Goal: Information Seeking & Learning: Compare options

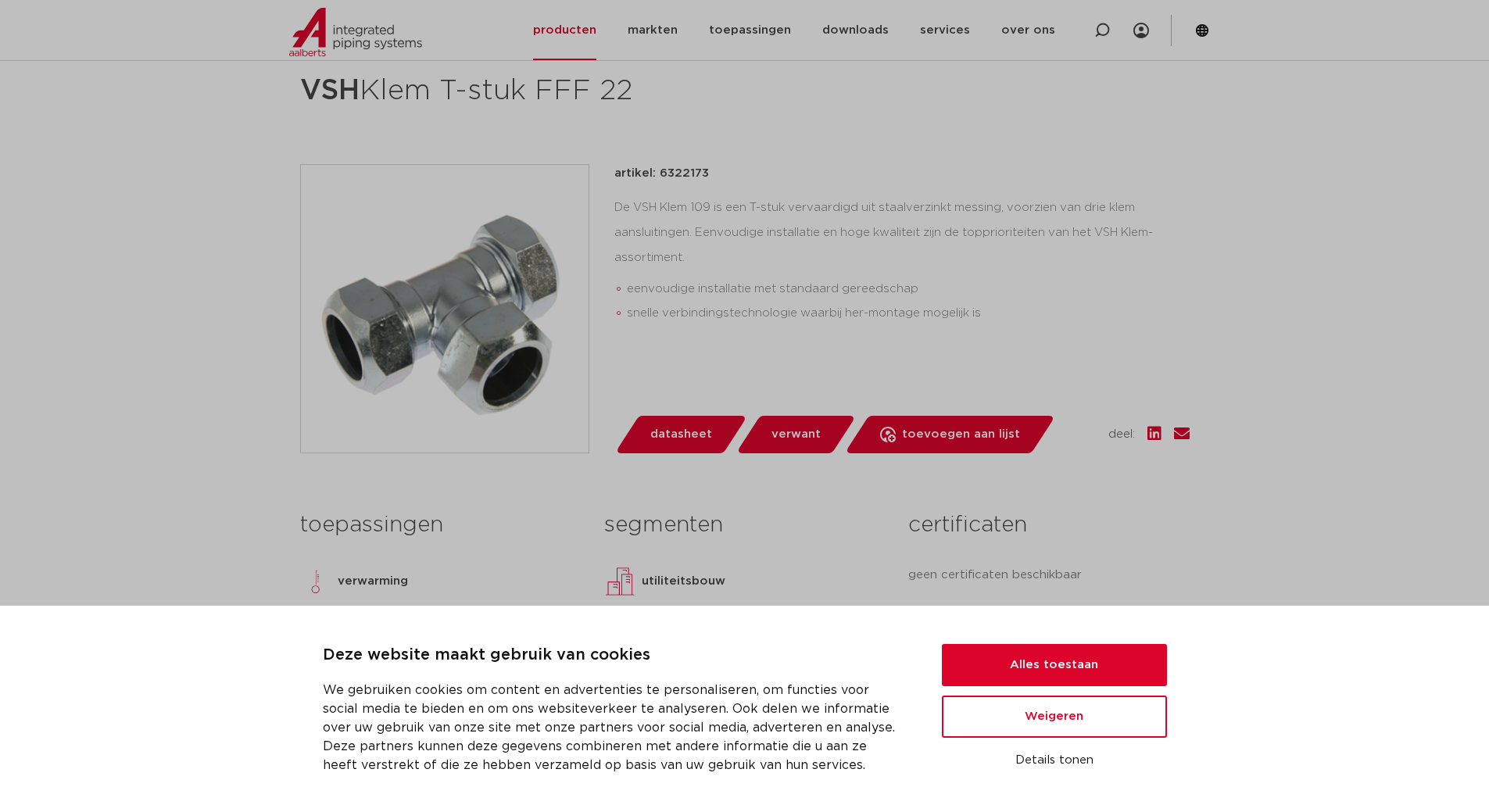
scroll to position [235, 0]
click at [1031, 669] on button "Alles toestaan" at bounding box center [1053, 665] width 225 height 42
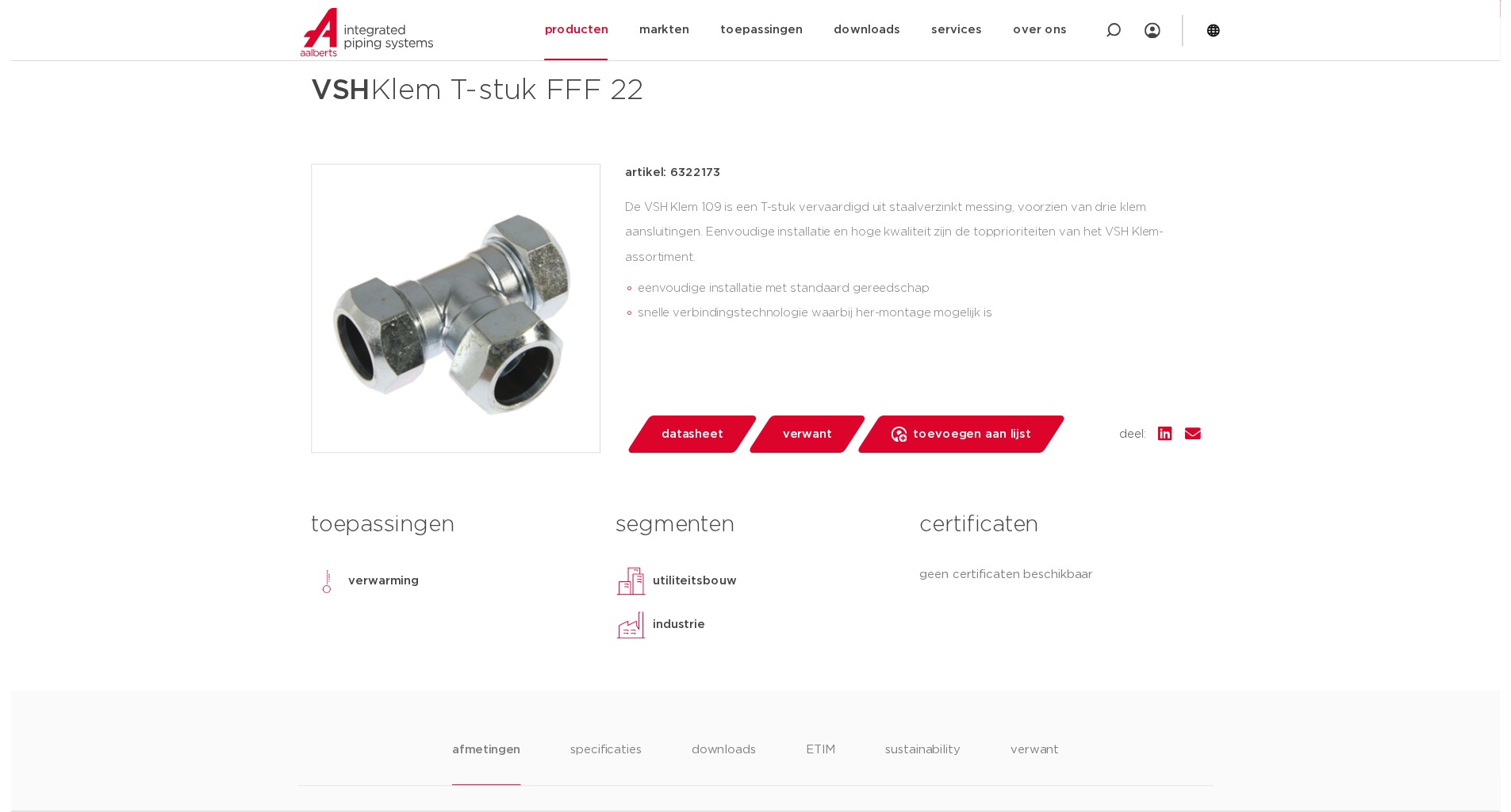
scroll to position [0, 0]
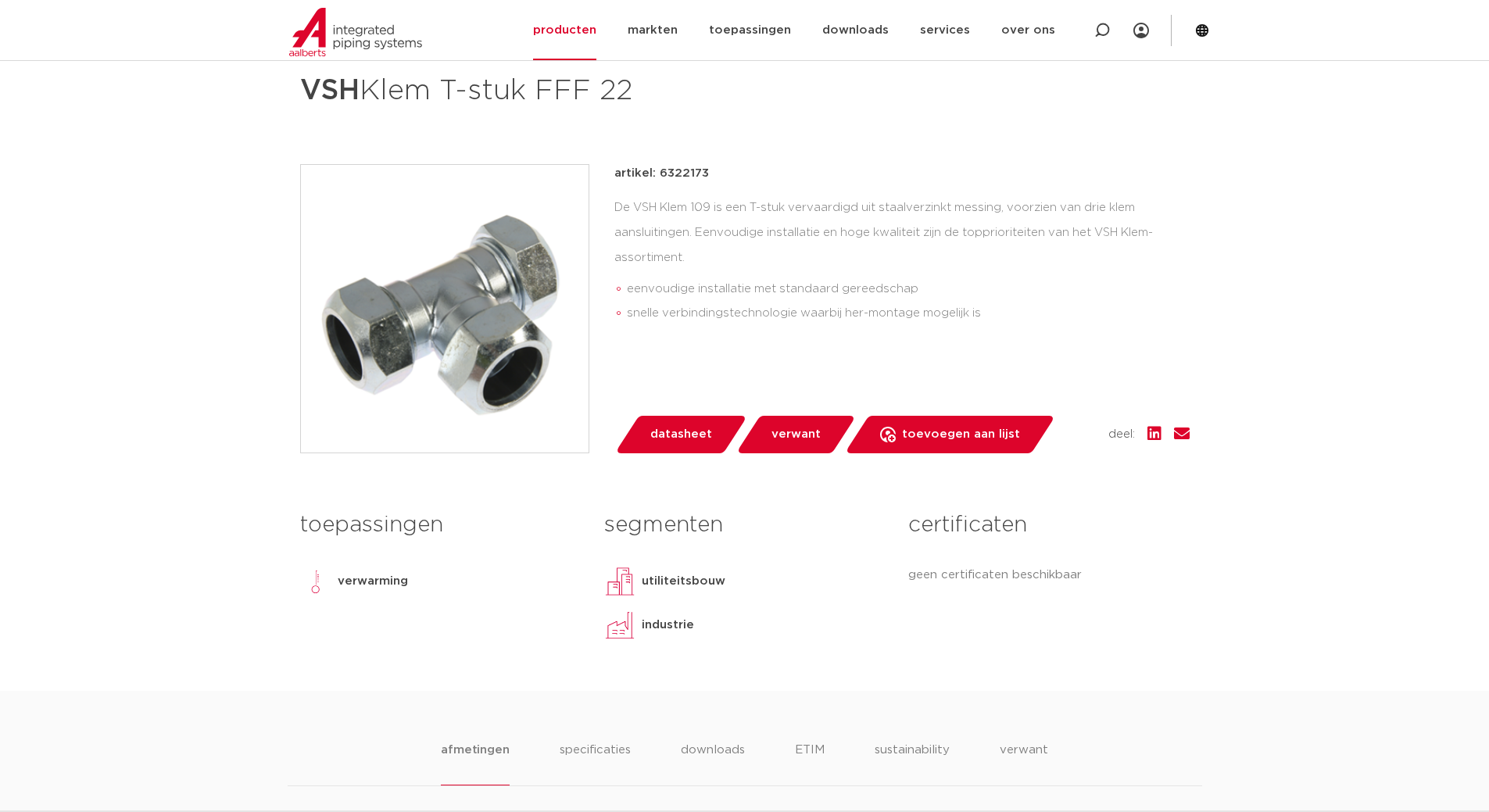
click at [682, 426] on span "datasheet" at bounding box center [681, 435] width 61 height 25
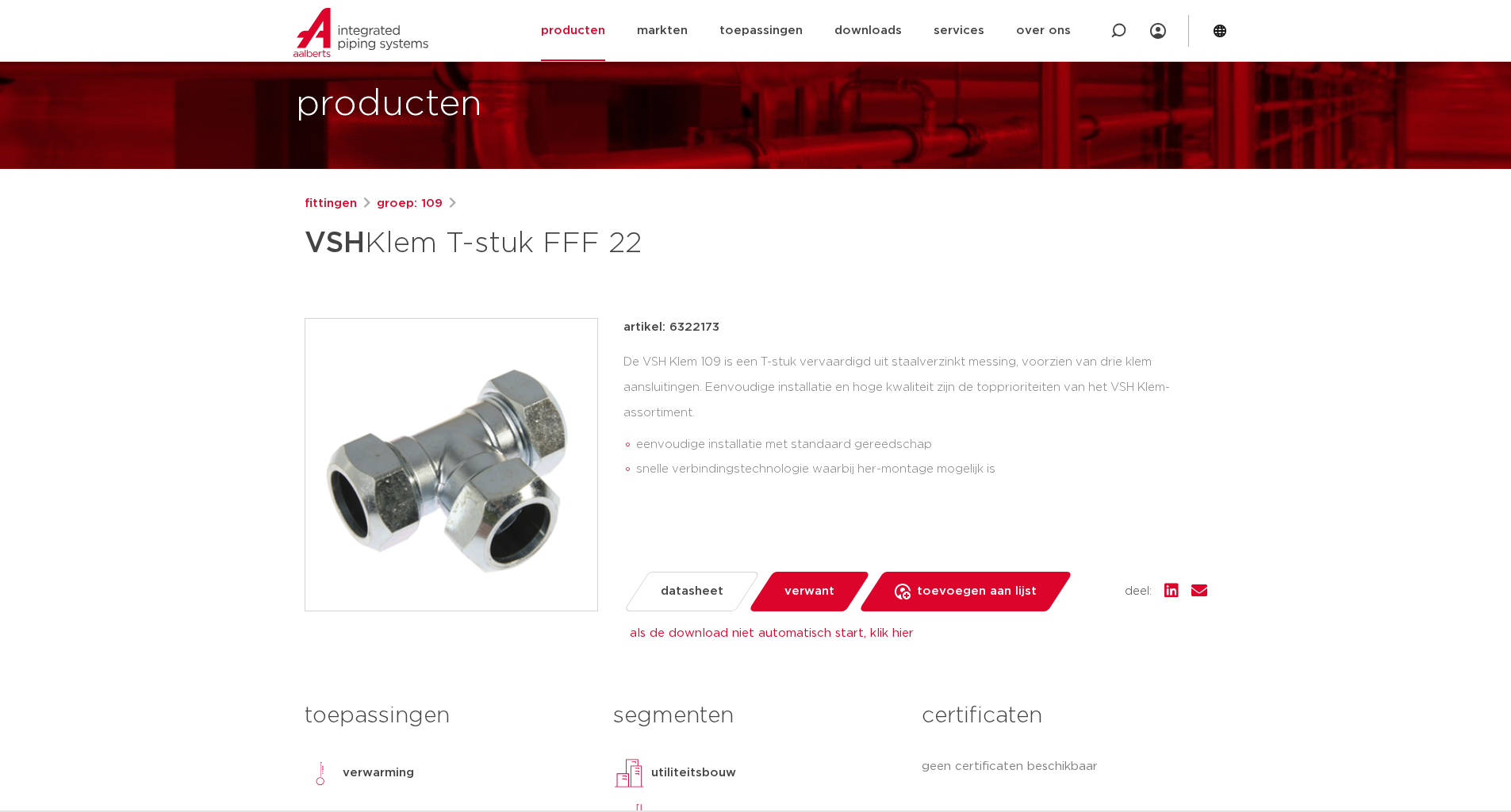
scroll to position [80, 0]
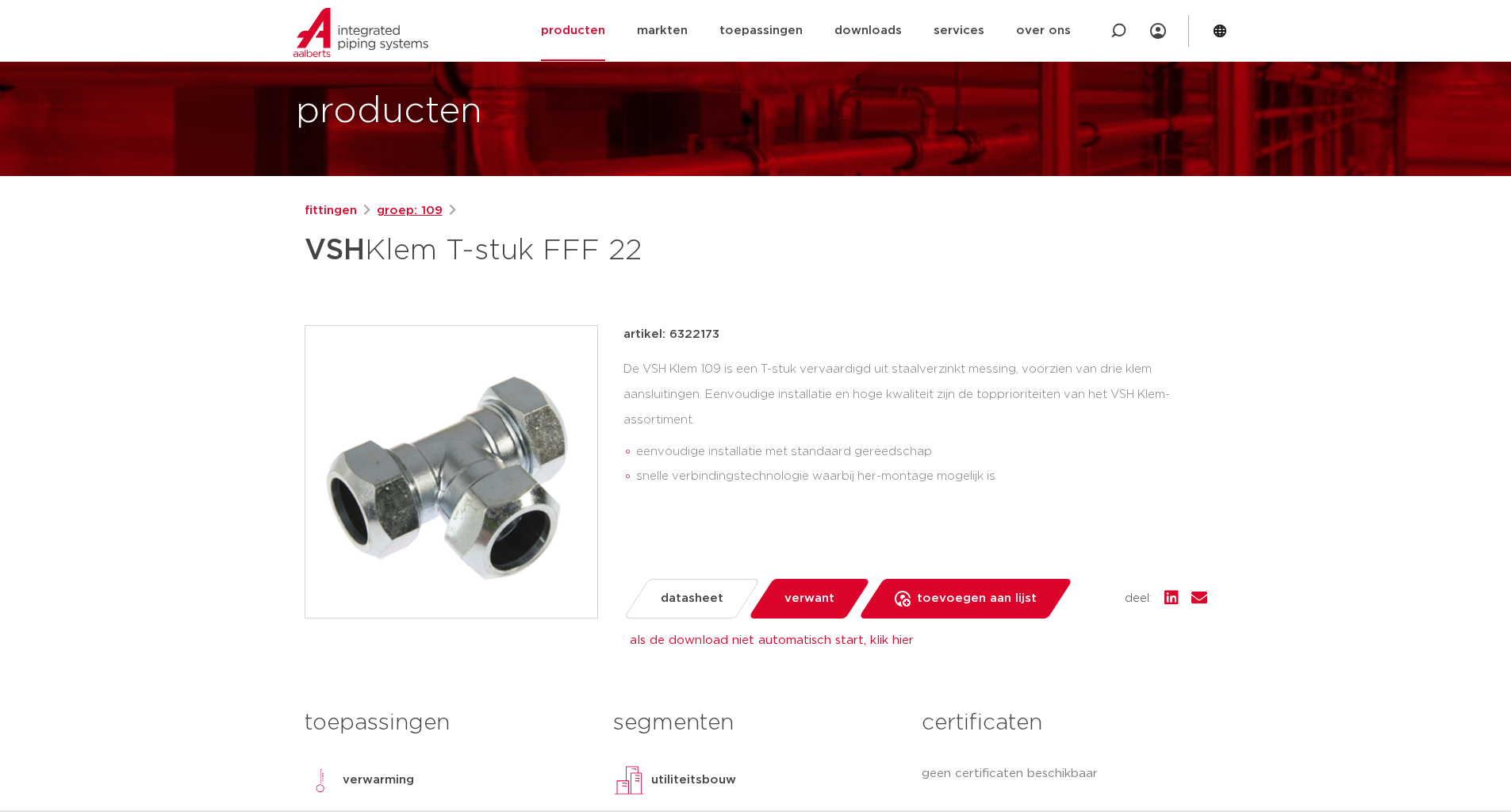
click at [378, 213] on link "groep: 109" at bounding box center [410, 211] width 66 height 19
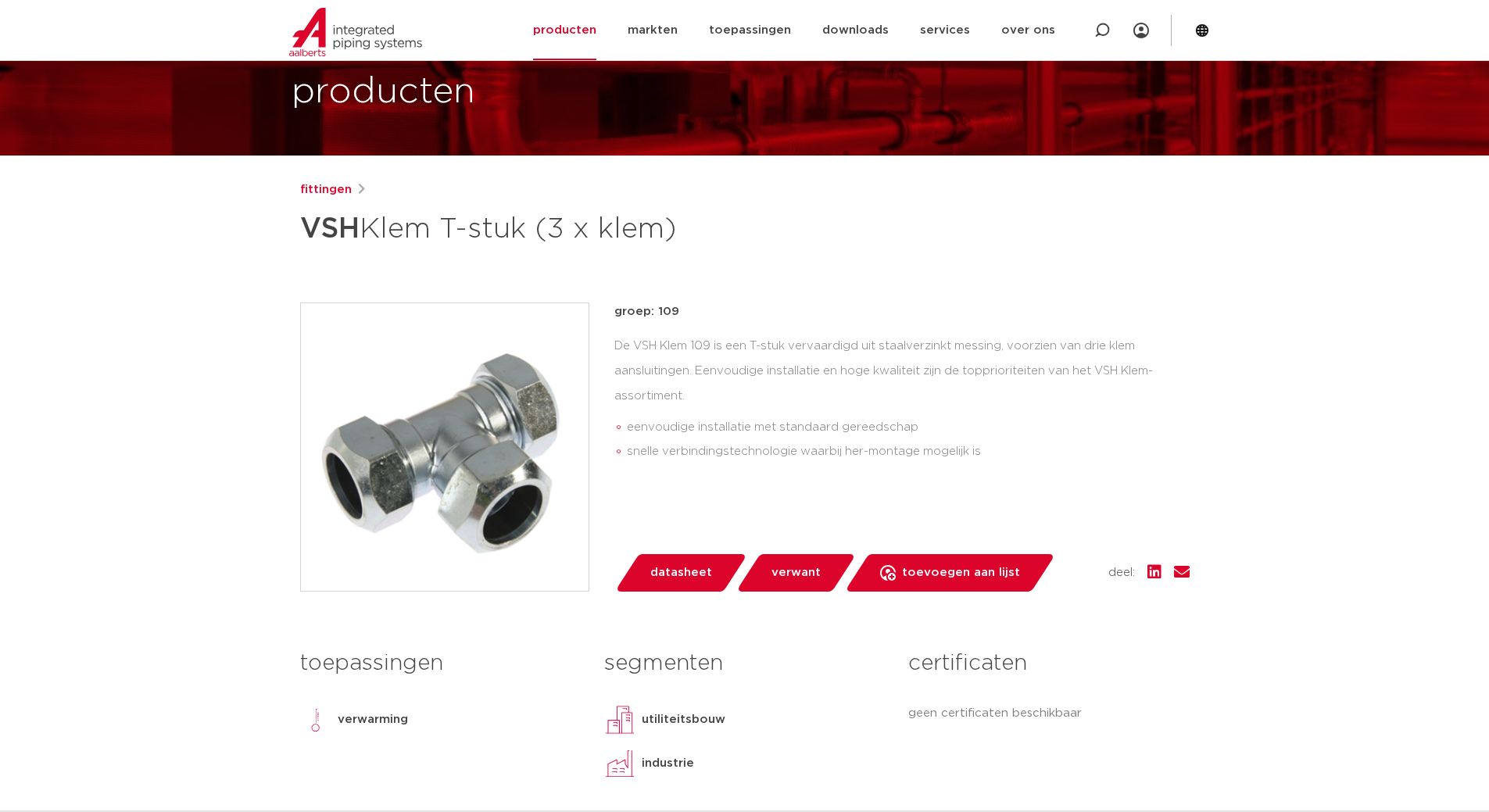
scroll to position [91, 0]
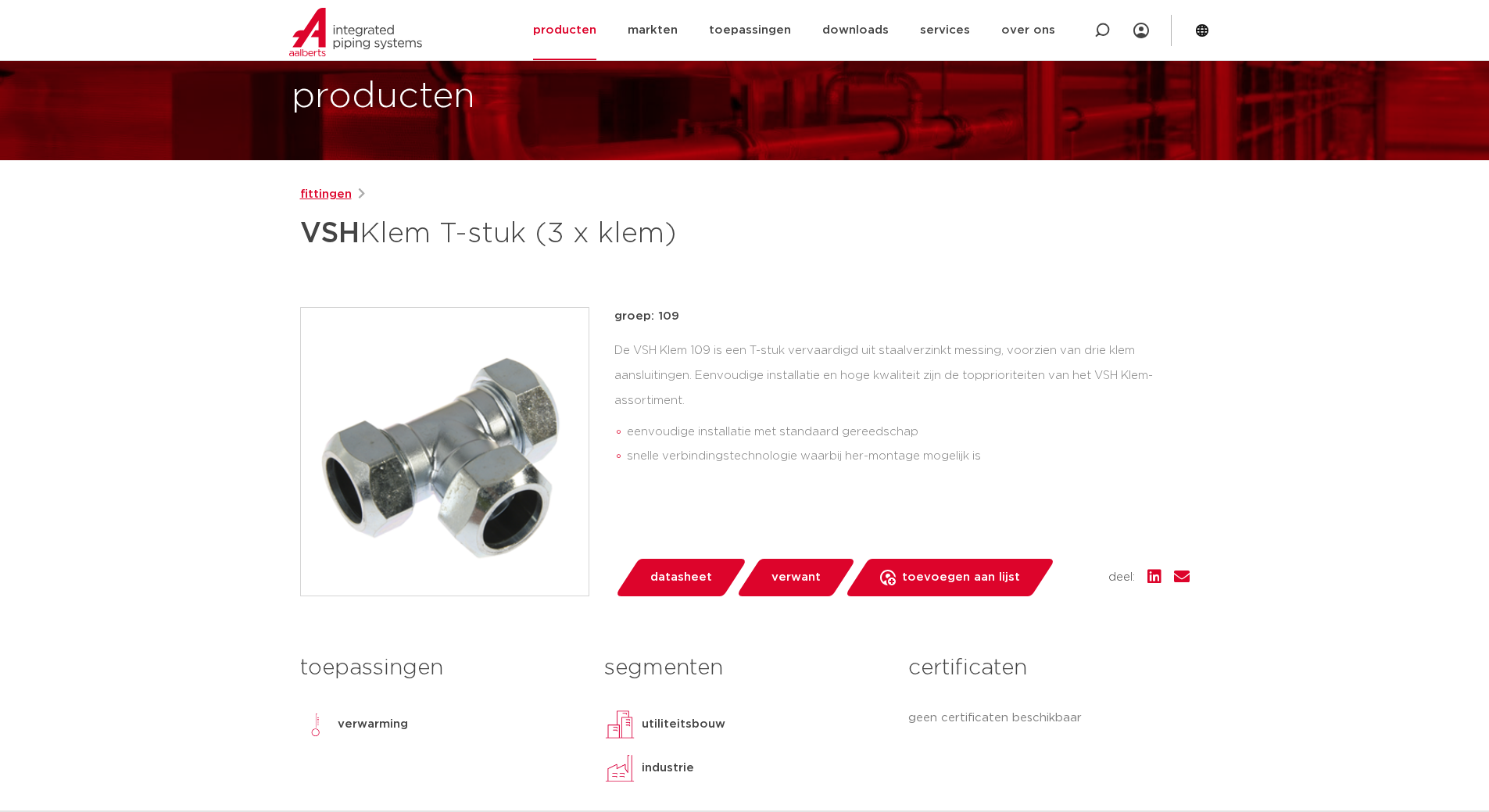
click at [316, 202] on link "fittingen" at bounding box center [326, 194] width 52 height 19
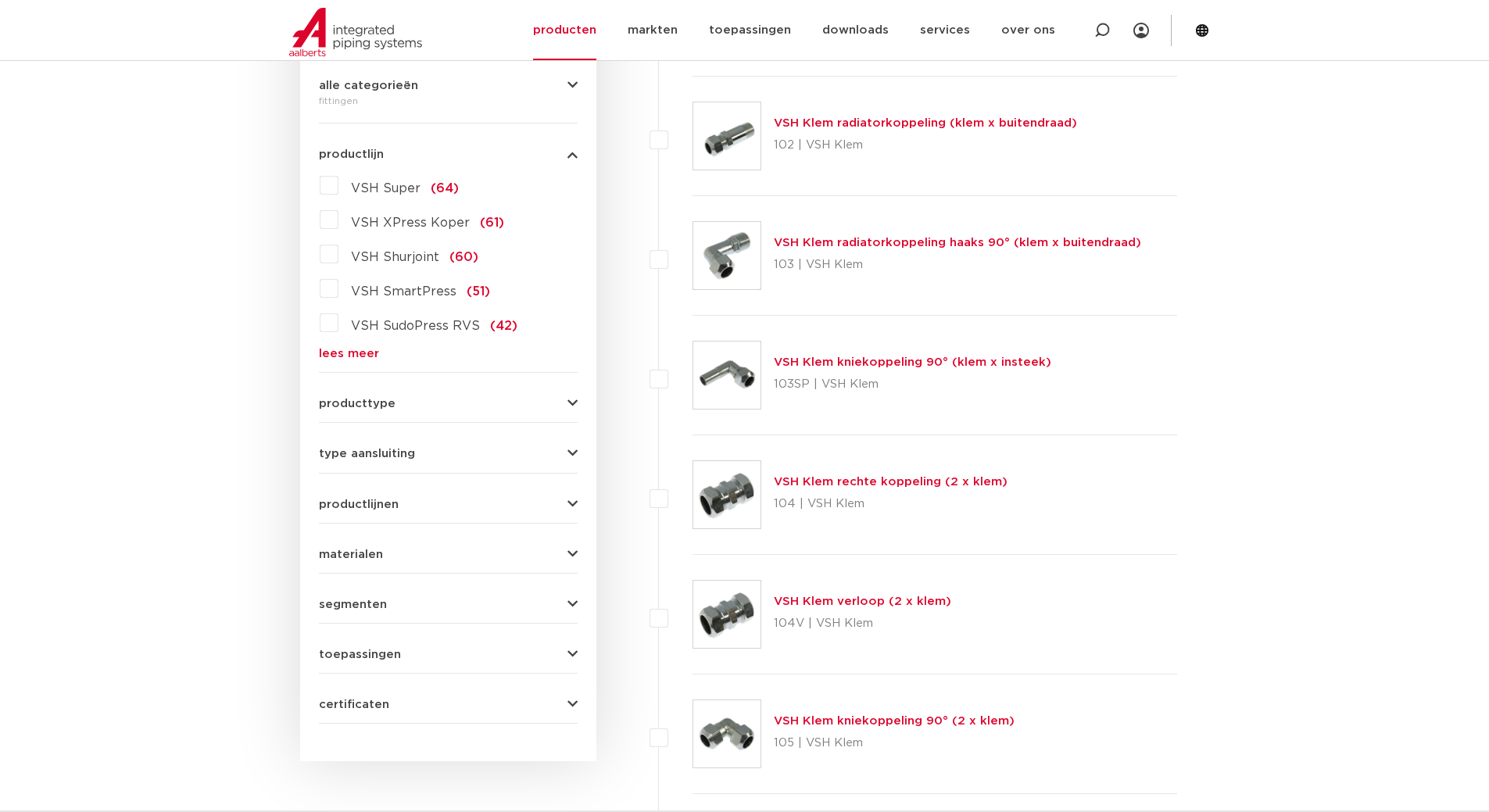
scroll to position [391, 0]
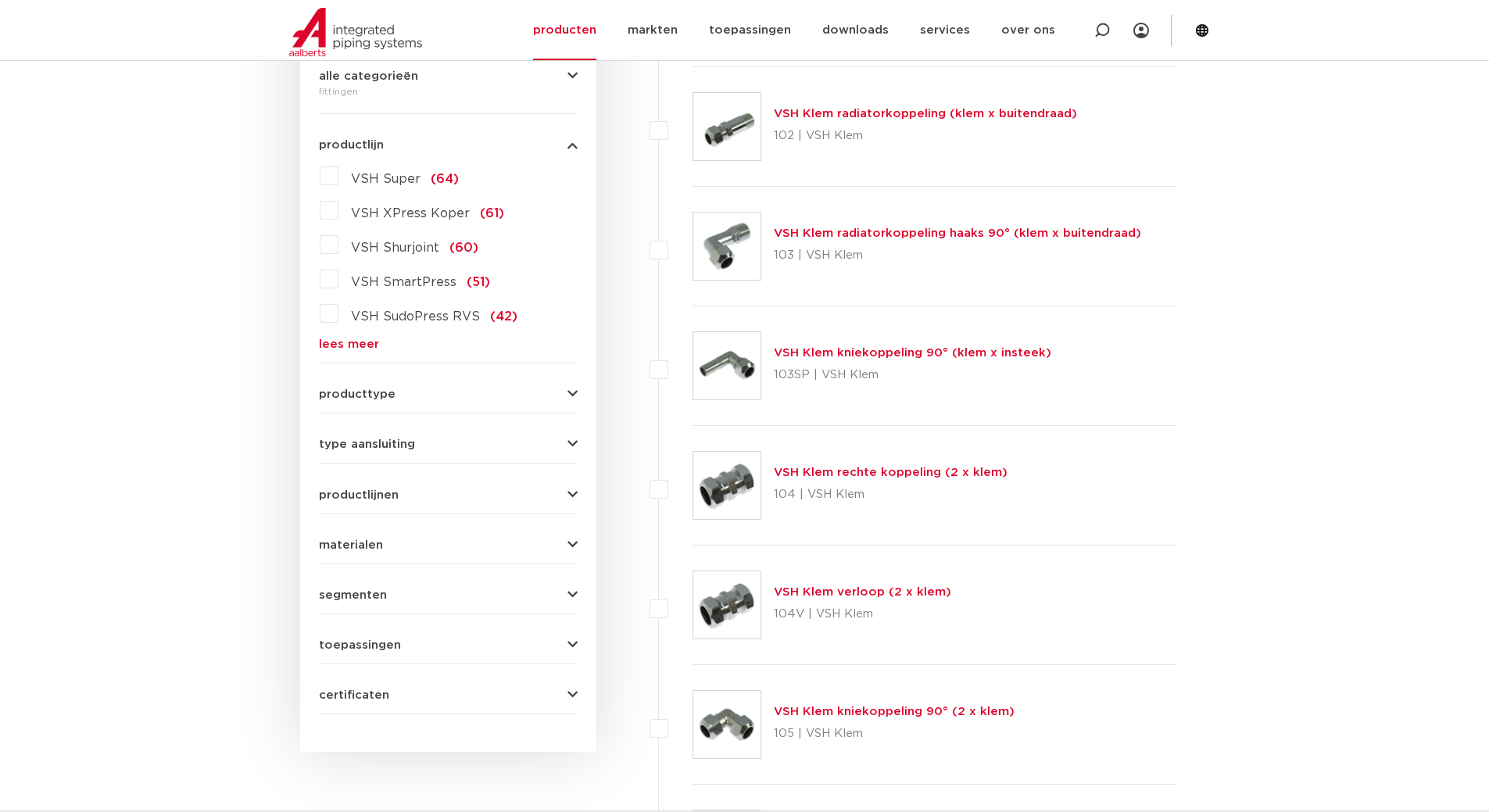
click at [385, 444] on span "type aansluiting" at bounding box center [367, 444] width 96 height 11
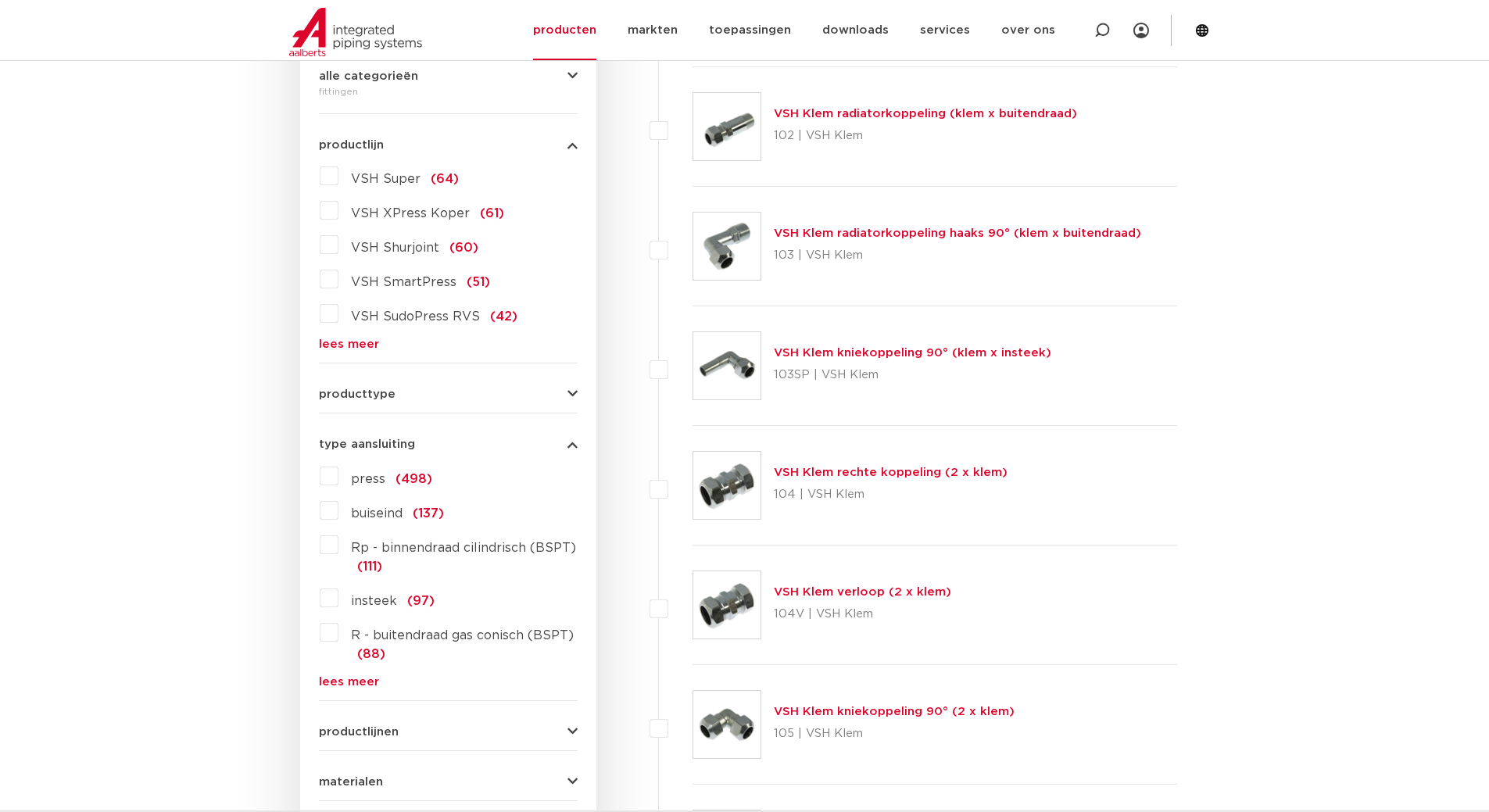
click at [385, 444] on span "type aansluiting" at bounding box center [367, 444] width 96 height 11
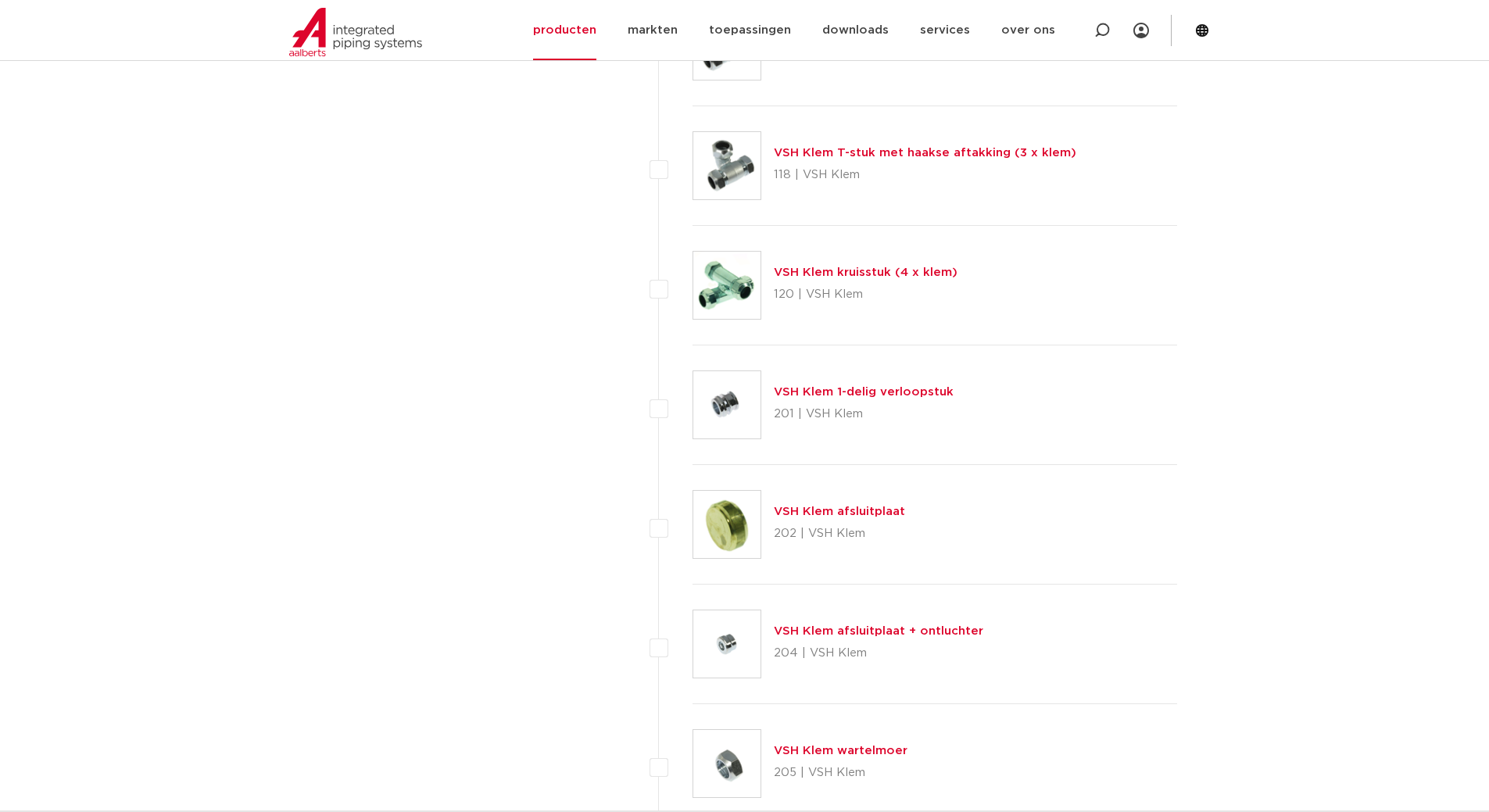
scroll to position [2501, 0]
click at [860, 513] on link "VSH Klem afsluitplaat" at bounding box center [839, 514] width 131 height 11
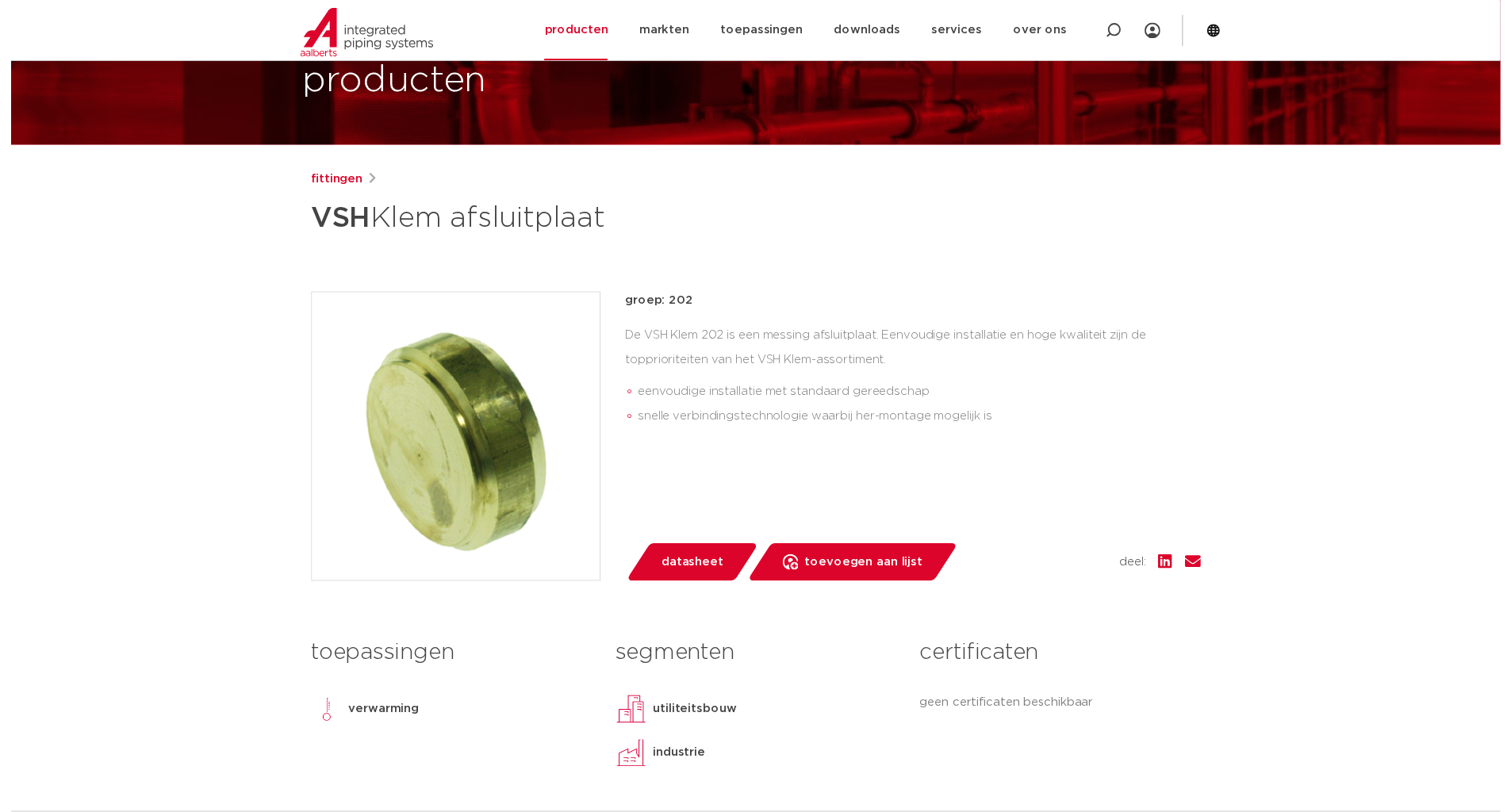
scroll to position [317, 0]
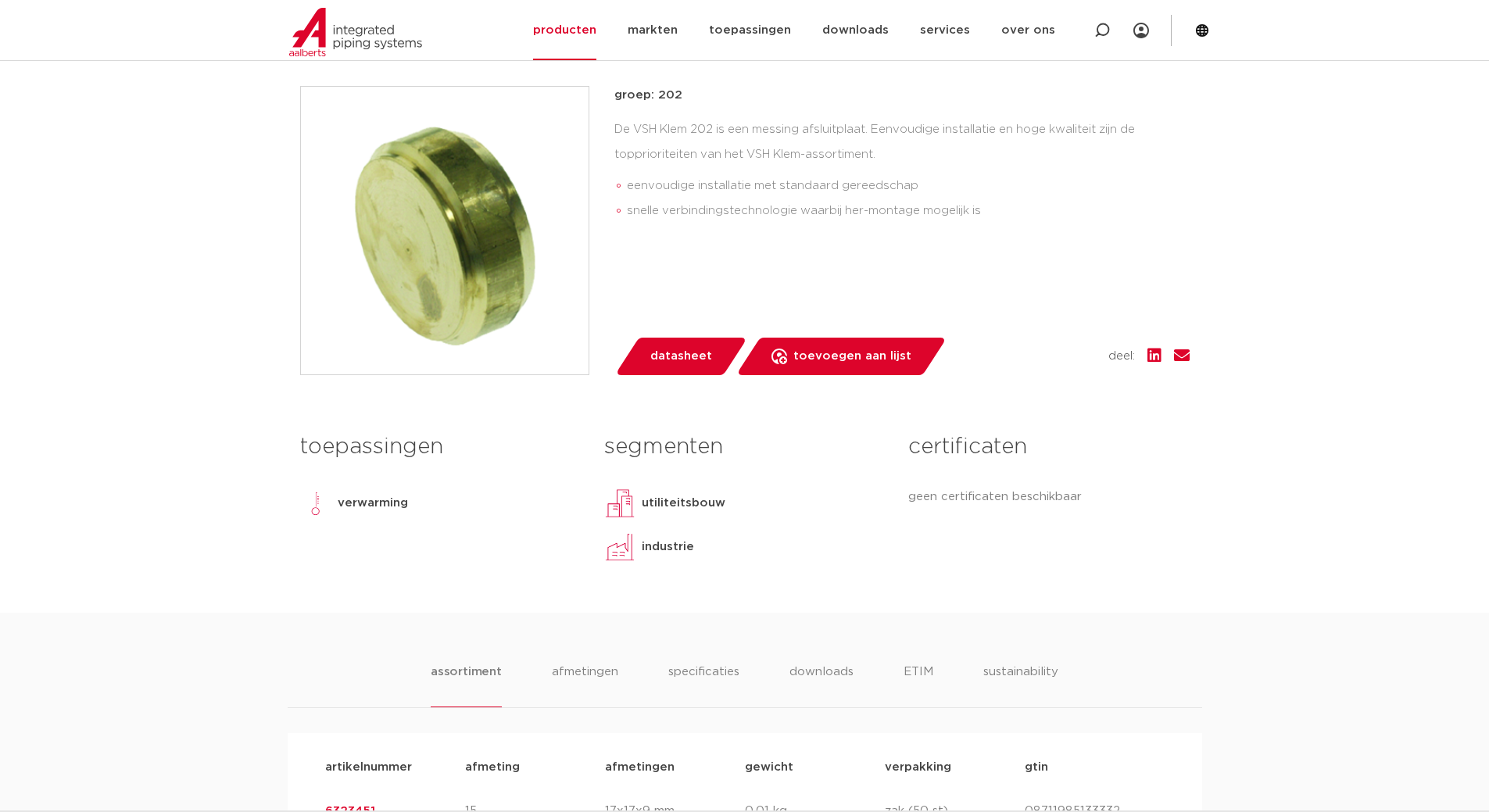
click at [703, 357] on span "datasheet" at bounding box center [681, 356] width 61 height 25
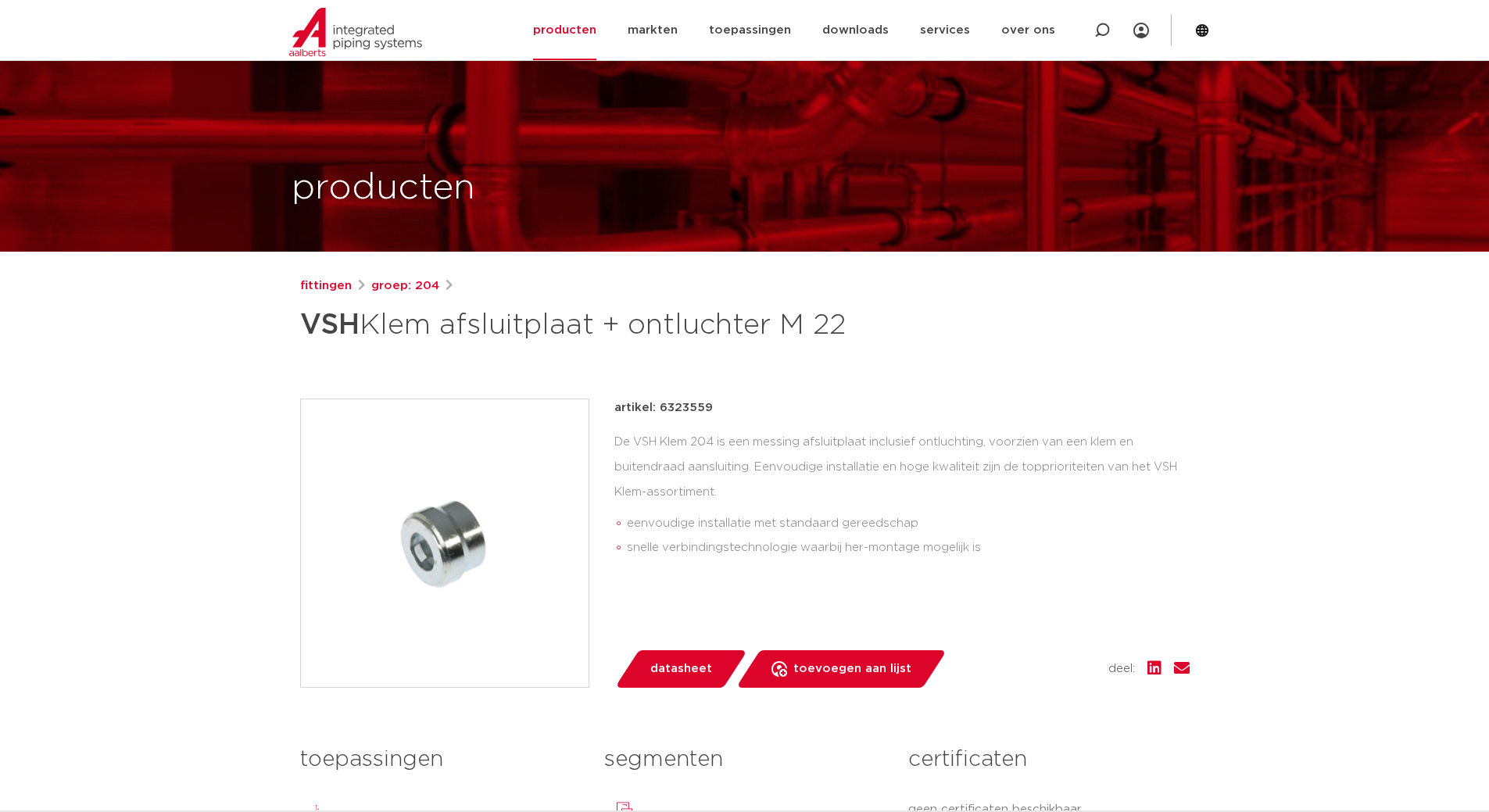
scroll to position [391, 0]
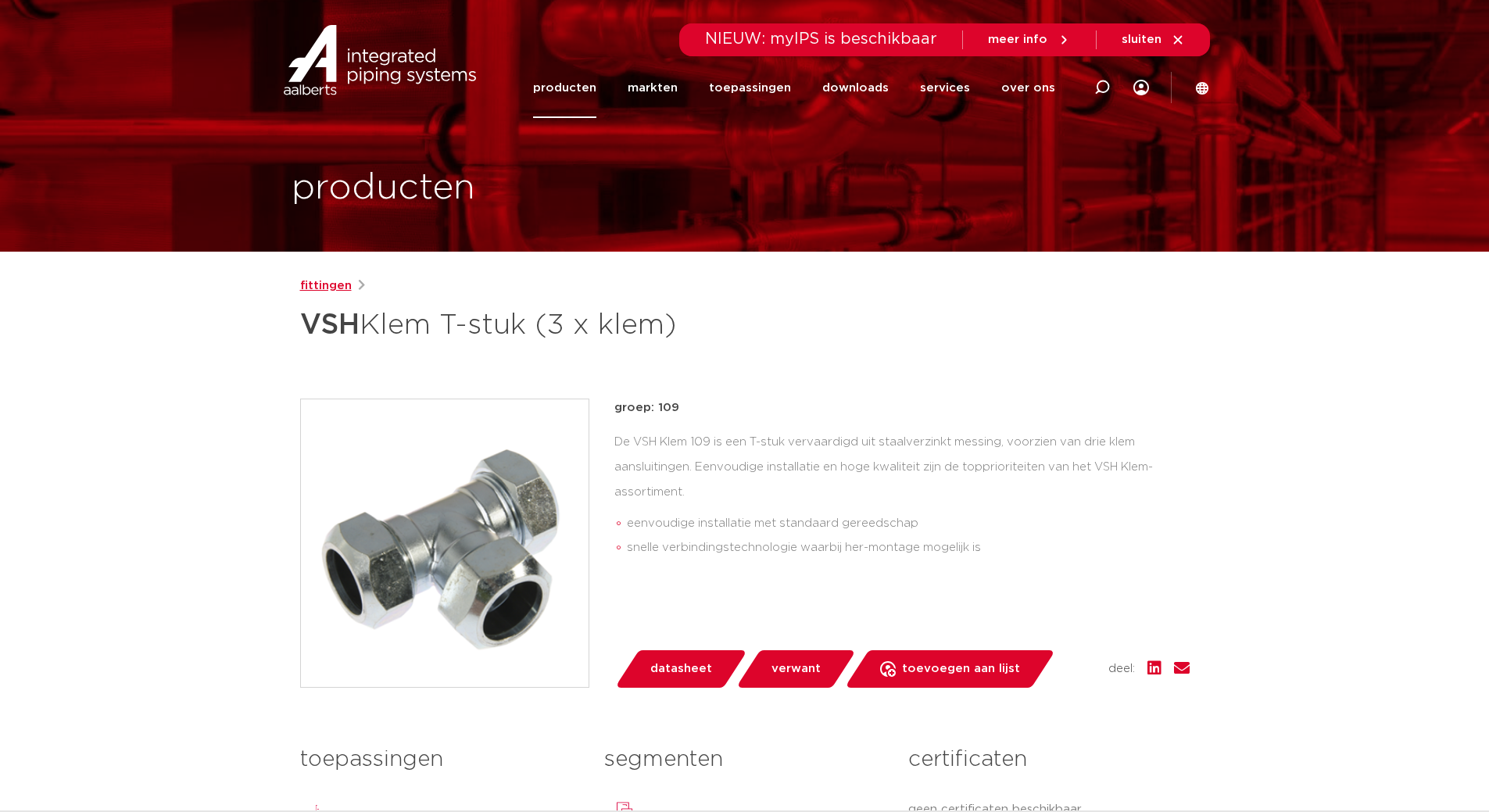
click at [334, 287] on link "fittingen" at bounding box center [326, 286] width 52 height 19
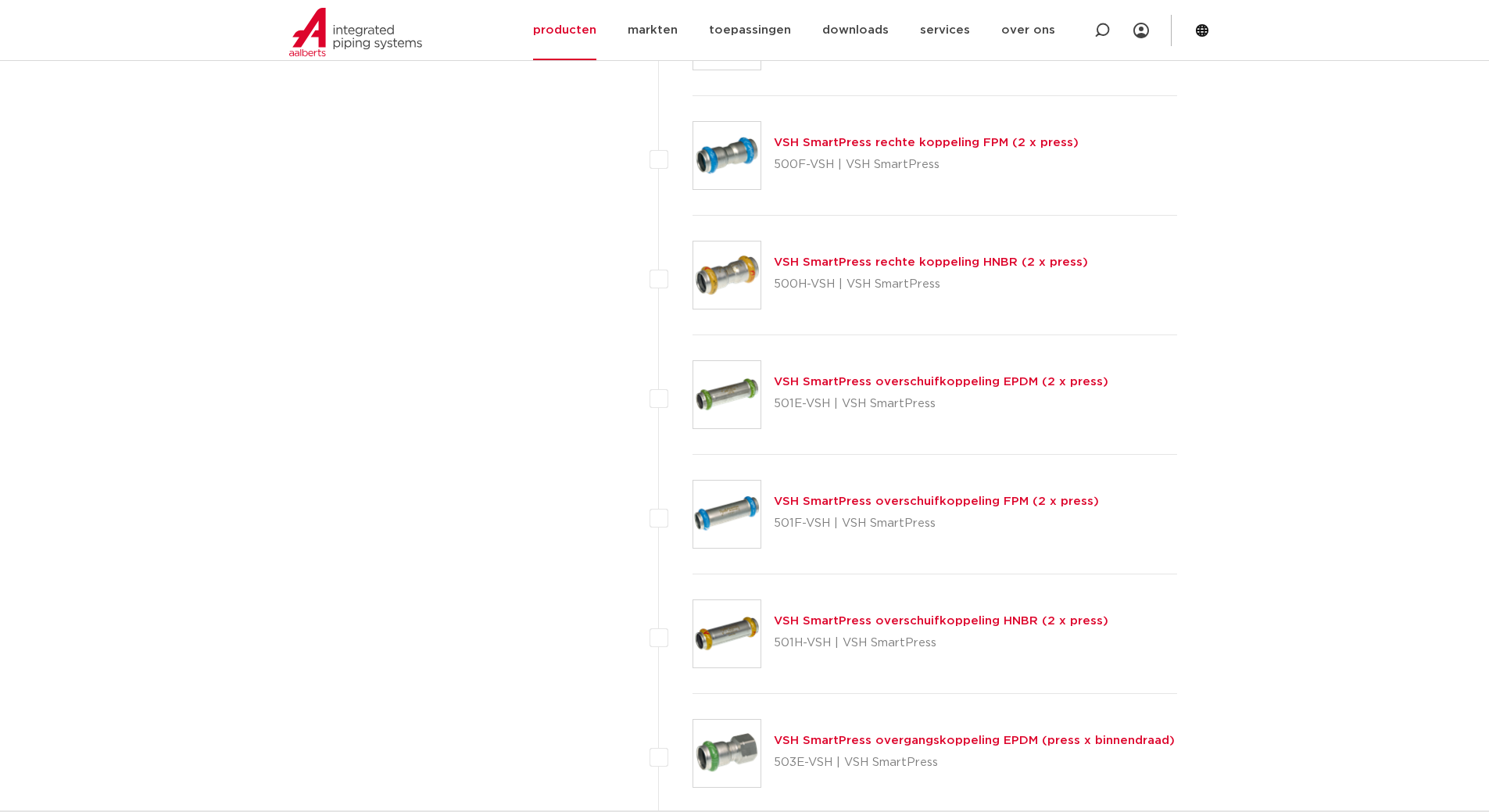
scroll to position [3204, 0]
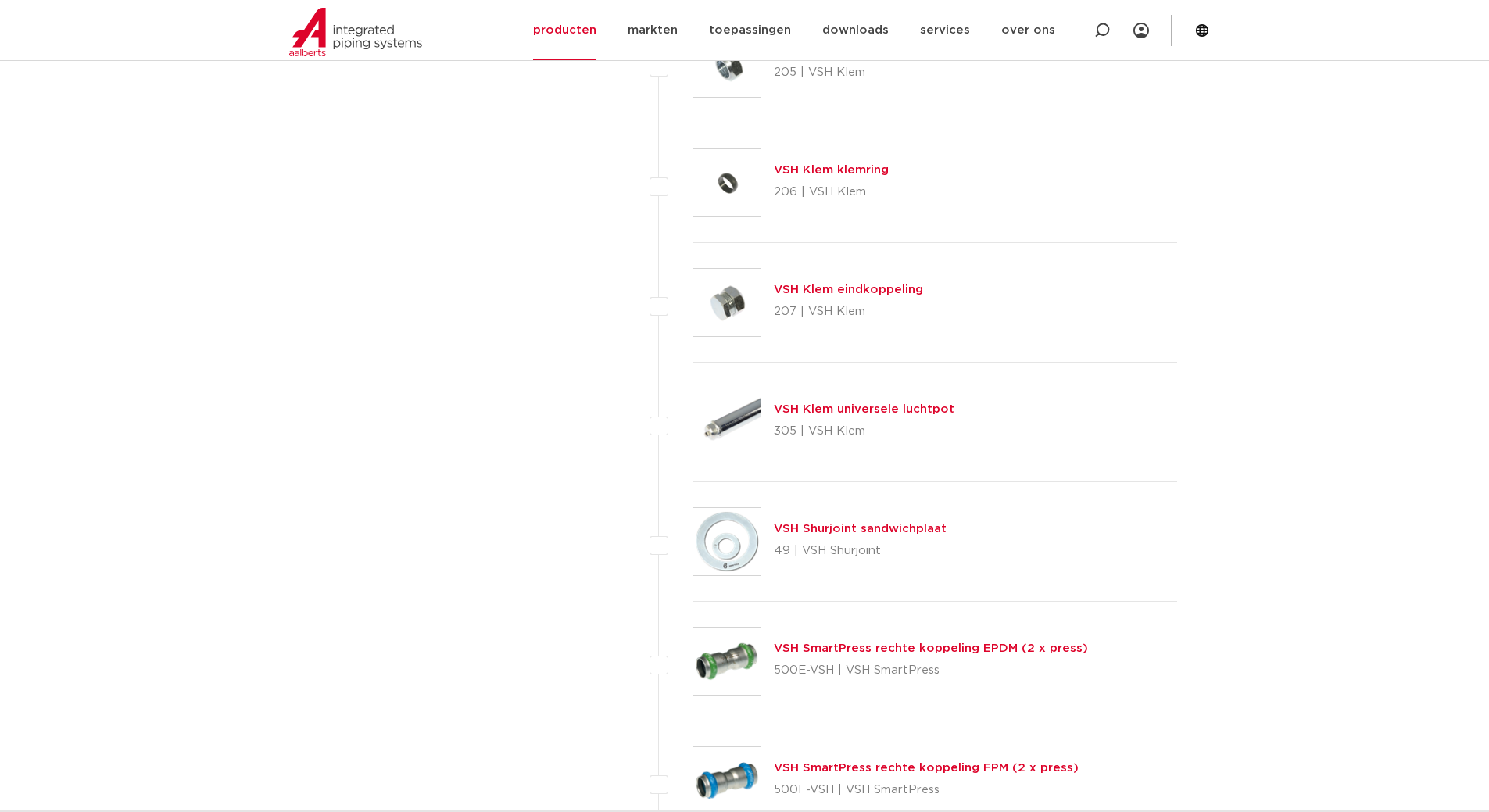
click at [808, 286] on link "VSH Klem eindkoppeling" at bounding box center [848, 289] width 149 height 11
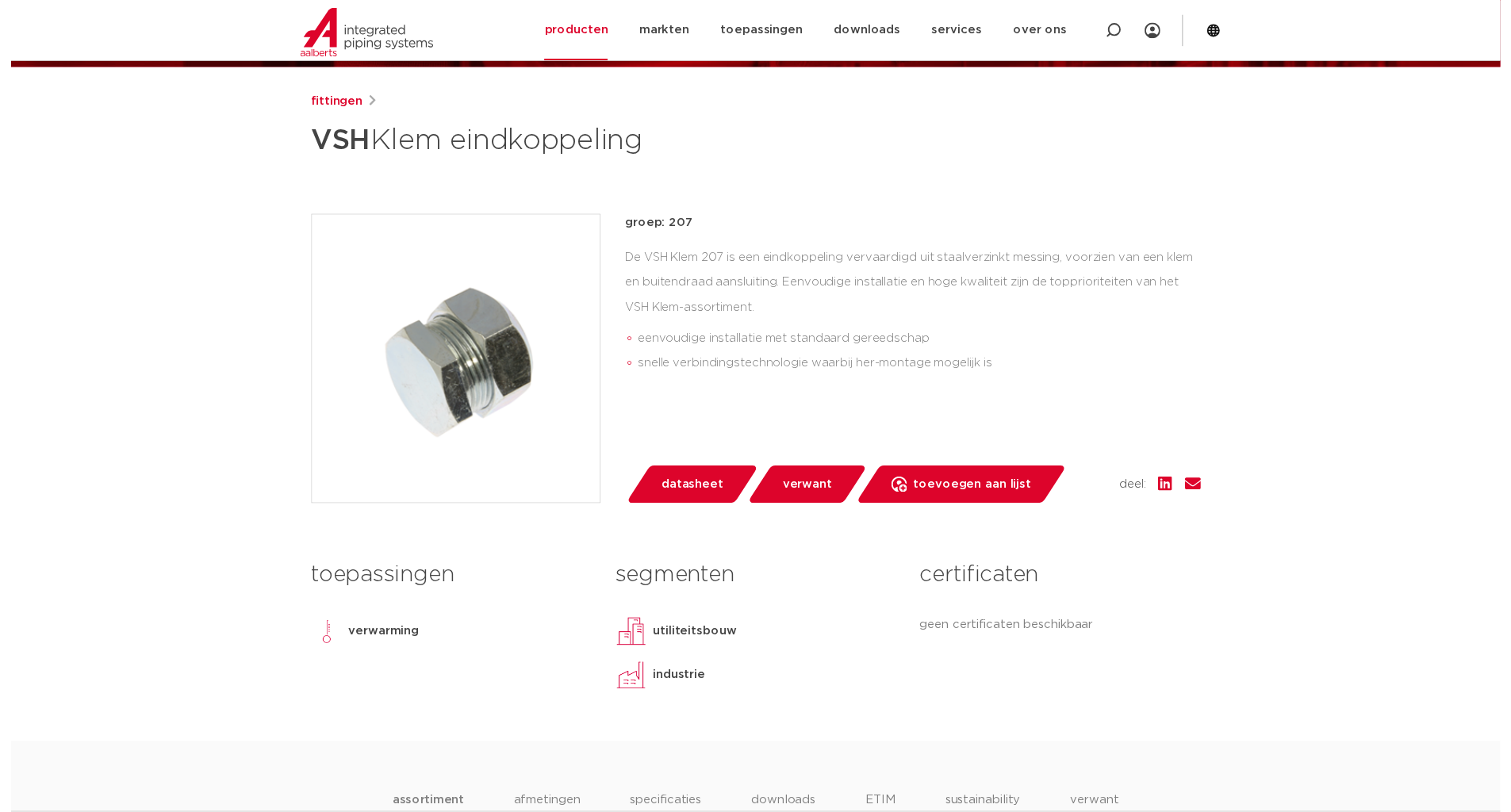
scroll to position [238, 0]
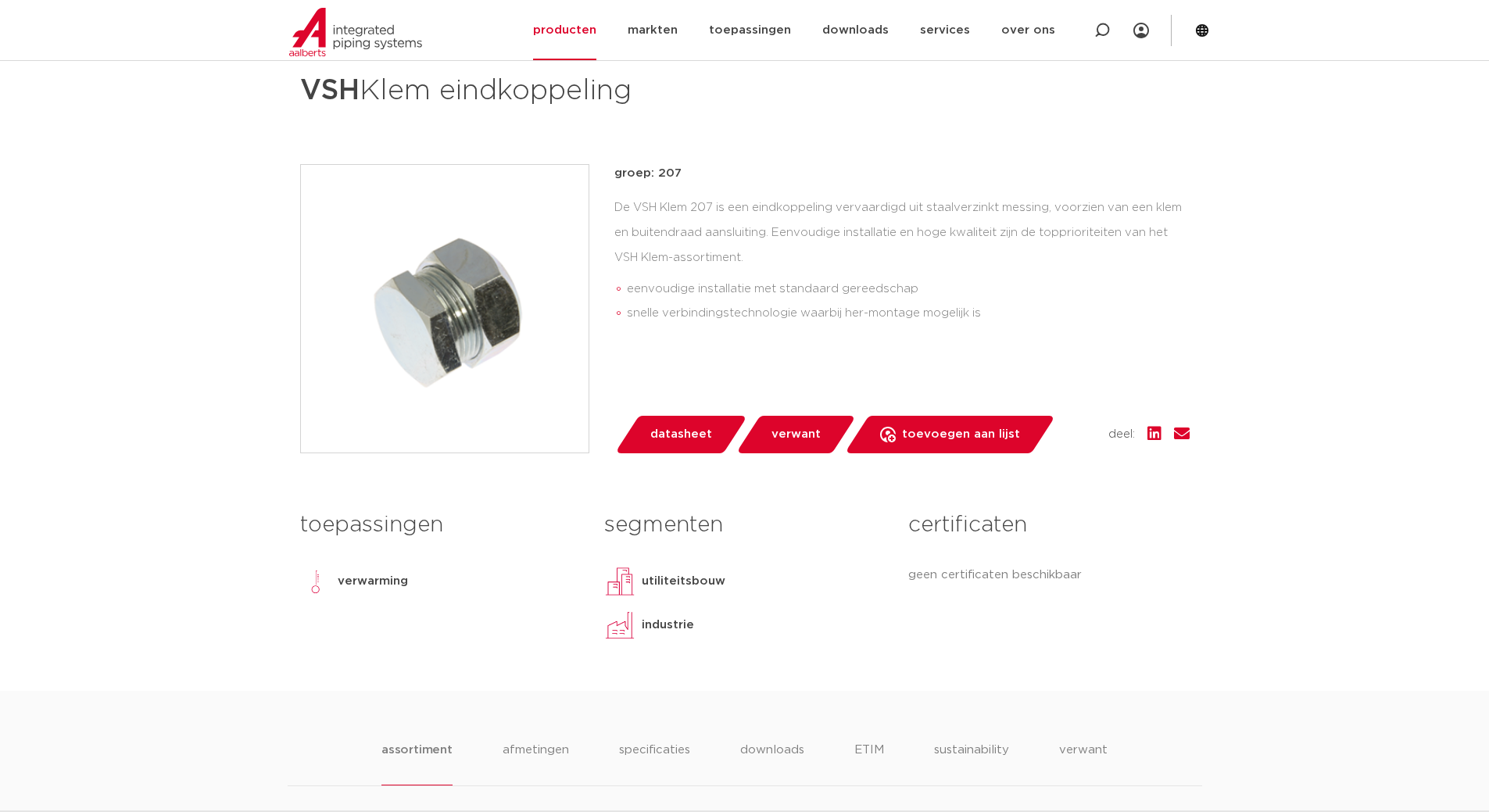
click at [691, 437] on span "datasheet" at bounding box center [681, 435] width 61 height 25
